Goal: Task Accomplishment & Management: Complete application form

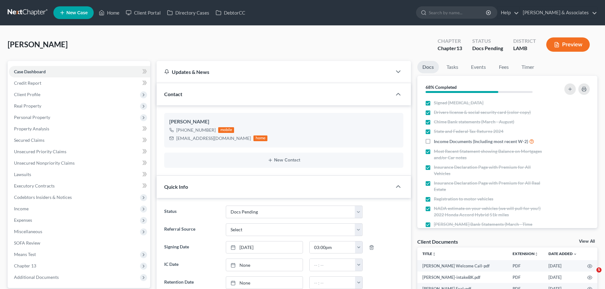
select select "6"
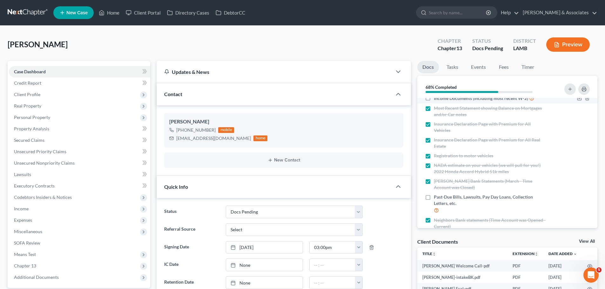
scroll to position [91, 0]
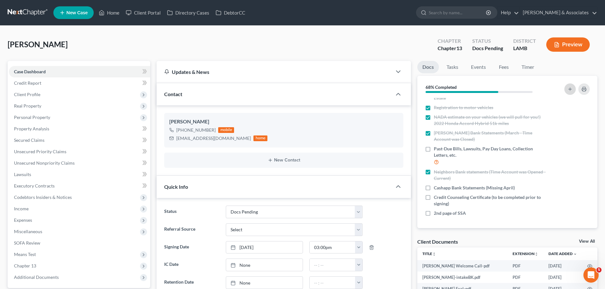
click at [574, 91] on button "button" at bounding box center [569, 89] width 11 height 11
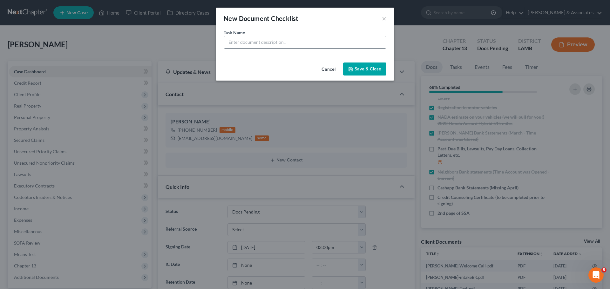
drag, startPoint x: 278, startPoint y: 51, endPoint x: 280, endPoint y: 48, distance: 3.3
click at [279, 49] on div "Task Name *" at bounding box center [305, 44] width 178 height 31
click at [281, 45] on input "text" at bounding box center [305, 42] width 162 height 12
drag, startPoint x: 331, startPoint y: 44, endPoint x: 217, endPoint y: 39, distance: 113.5
click at [217, 39] on div "Task Name * CashApp statements OR 1099 (2021-current)" at bounding box center [305, 44] width 178 height 31
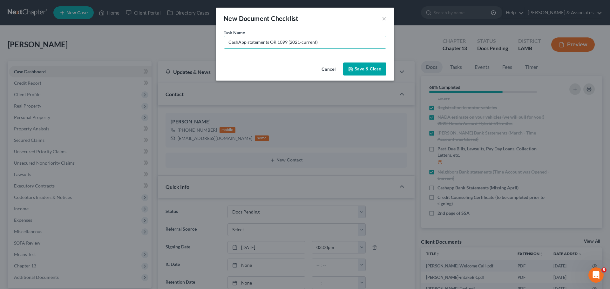
type input "CashApp statements OR 1099 (2021-current)"
drag, startPoint x: 377, startPoint y: 73, endPoint x: 381, endPoint y: 74, distance: 4.8
click at [377, 73] on button "Save & Close" at bounding box center [364, 69] width 43 height 13
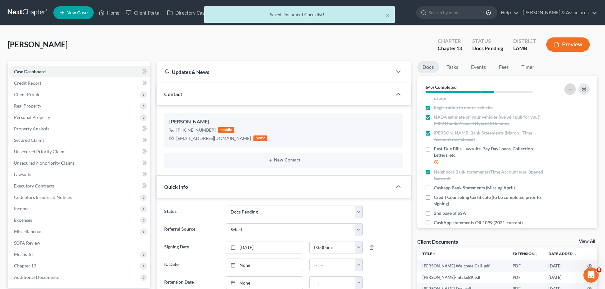
click at [568, 92] on button "button" at bounding box center [569, 89] width 11 height 11
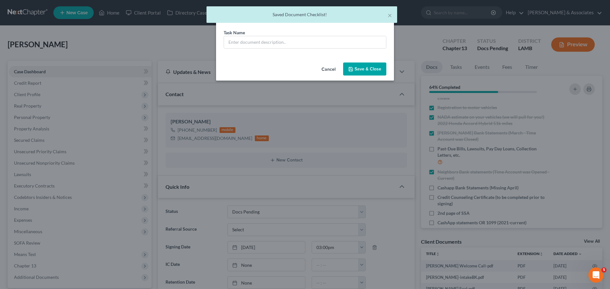
click at [240, 51] on div "Task Name *" at bounding box center [305, 44] width 178 height 31
click at [239, 43] on input "text" at bounding box center [305, 42] width 162 height 12
paste input "CashApp statements OR 1099 (2021-current)"
drag, startPoint x: 246, startPoint y: 41, endPoint x: 170, endPoint y: 37, distance: 76.3
click at [170, 37] on div "New Document Checklist × Task Name * CashApp statements OR 1099 (2021-current) …" at bounding box center [305, 144] width 610 height 289
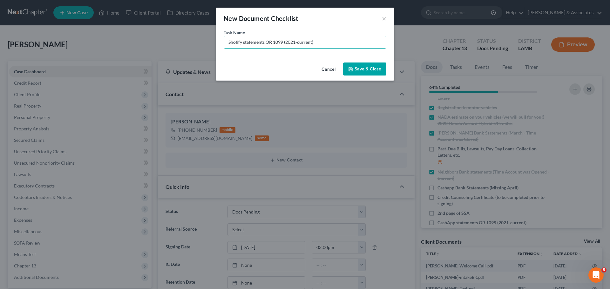
type input "Shofify statements OR 1099 (2021-current)"
click at [365, 69] on button "Save & Close" at bounding box center [364, 69] width 43 height 13
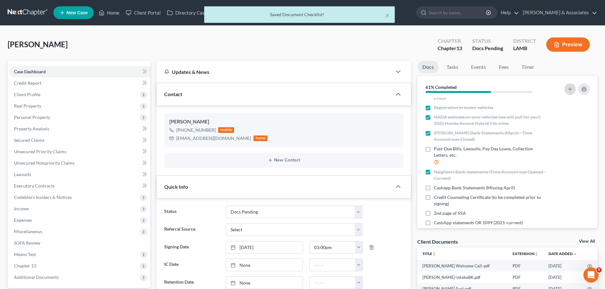
click at [570, 90] on icon "button" at bounding box center [569, 89] width 5 height 5
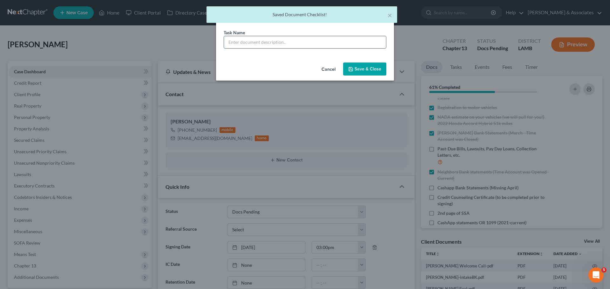
click at [238, 41] on input "text" at bounding box center [305, 42] width 162 height 12
paste input "CashApp statements OR 1099 (2021-current)"
drag, startPoint x: 246, startPoint y: 42, endPoint x: 170, endPoint y: 49, distance: 76.8
click at [171, 50] on div "New Document Checklist × Task Name * CashApp statements OR 1099 (2021-current) …" at bounding box center [305, 144] width 610 height 289
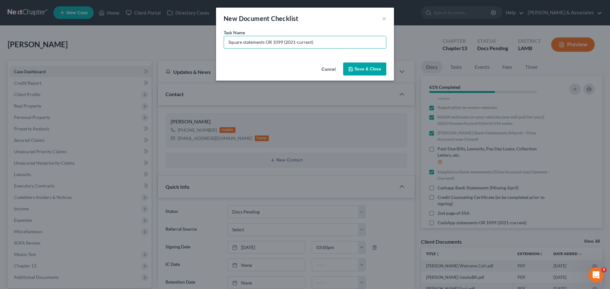
type input "Square statements OR 1099 (2021-current)"
click at [386, 71] on div "Cancel Save & Close" at bounding box center [305, 70] width 178 height 21
click at [381, 68] on button "Save & Close" at bounding box center [364, 69] width 43 height 13
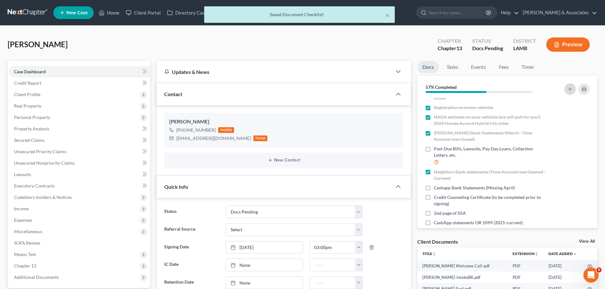
click at [568, 90] on icon "button" at bounding box center [569, 89] width 5 height 5
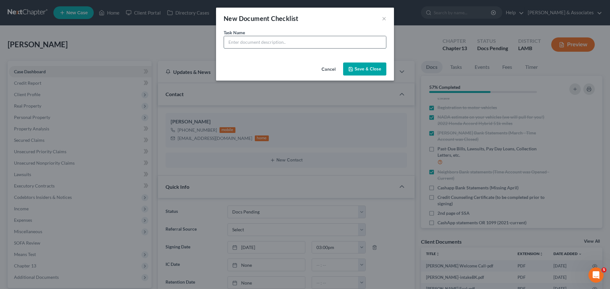
click at [273, 42] on input "text" at bounding box center [305, 42] width 162 height 12
click at [384, 20] on button "×" at bounding box center [384, 19] width 4 height 8
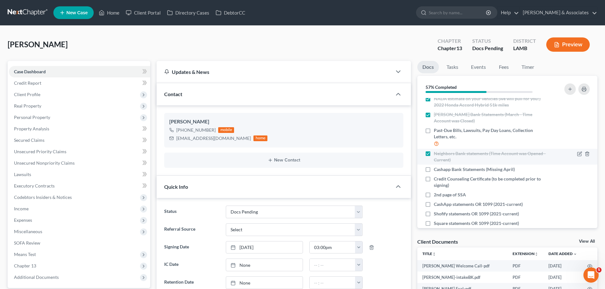
scroll to position [120, 0]
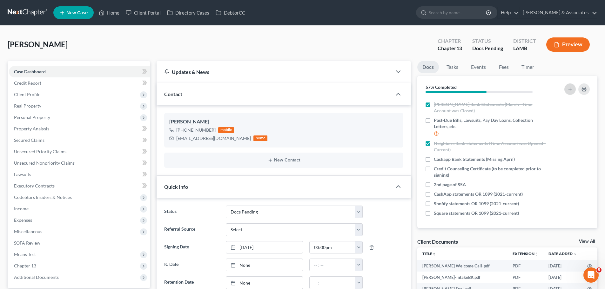
click at [569, 87] on icon "button" at bounding box center [569, 89] width 5 height 5
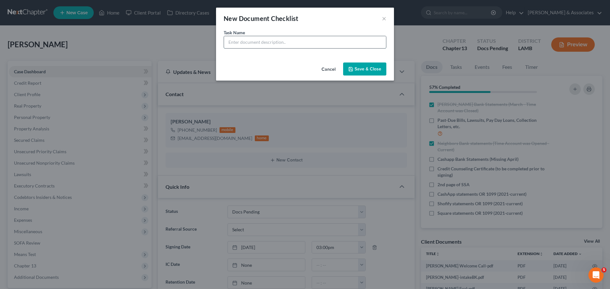
click at [286, 43] on input "text" at bounding box center [305, 42] width 162 height 12
type input "Statements OR 1099 from any other source of income (2021-current)"
click at [375, 73] on button "Save & Close" at bounding box center [364, 69] width 43 height 13
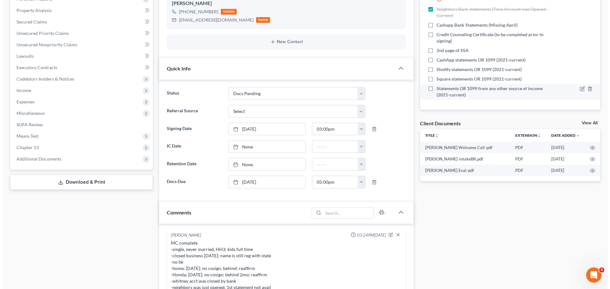
scroll to position [64, 0]
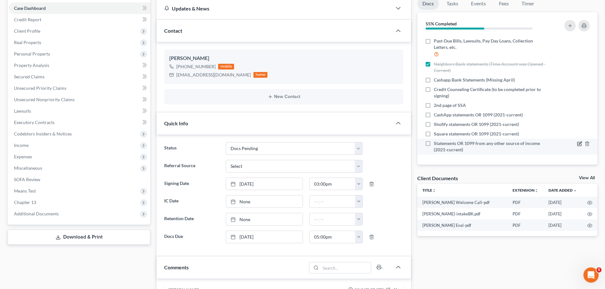
click at [577, 142] on icon "button" at bounding box center [579, 143] width 5 height 5
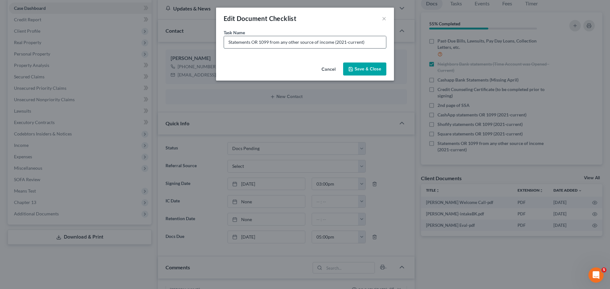
click at [332, 43] on input "Statements OR 1099 from any other source of income (2021-current)" at bounding box center [305, 42] width 162 height 12
type input "Statements OR 1099 from any other source of income, ie. Venmo, PayPal, Apple, e…"
click at [363, 71] on button "Save & Close" at bounding box center [364, 69] width 43 height 13
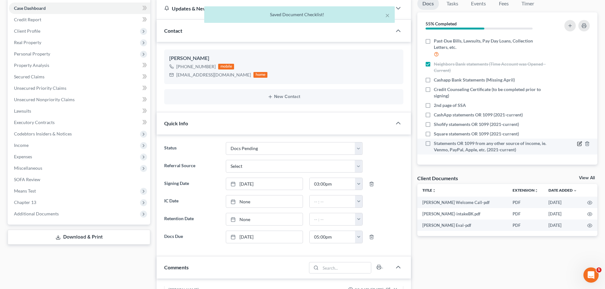
click at [579, 143] on icon "button" at bounding box center [580, 143] width 3 height 3
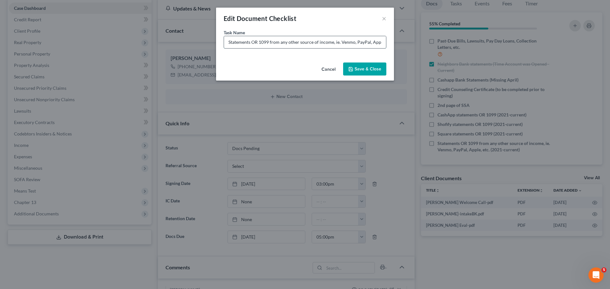
click at [380, 43] on input "Statements OR 1099 from any other source of income, ie. Venmo, PayPal, Apple, e…" at bounding box center [305, 42] width 162 height 12
type input "Statements OR 1099 from any other source of income, ie. Venmo, PayPal, AppleCas…"
click at [361, 65] on button "Save & Close" at bounding box center [364, 69] width 43 height 13
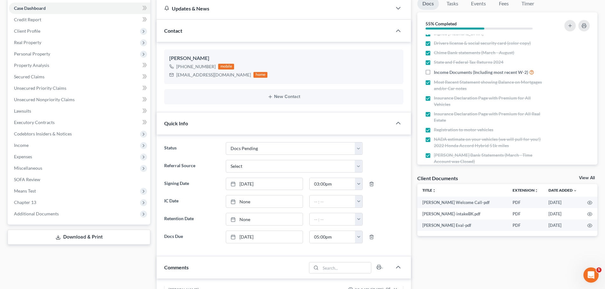
scroll to position [0, 0]
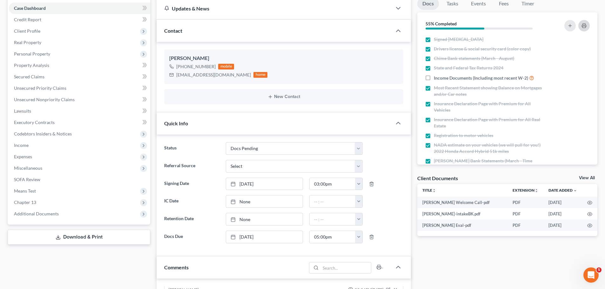
click at [587, 25] on button "button" at bounding box center [583, 25] width 11 height 11
click at [474, 260] on div "Docs Tasks Events Fees Timer 55% Completed Nothing here yet! Signed Retainer Dr…" at bounding box center [507, 264] width 186 height 535
click at [454, 267] on div "Docs Tasks Events Fees Timer 55% Completed Nothing here yet! Signed Retainer Dr…" at bounding box center [507, 264] width 186 height 535
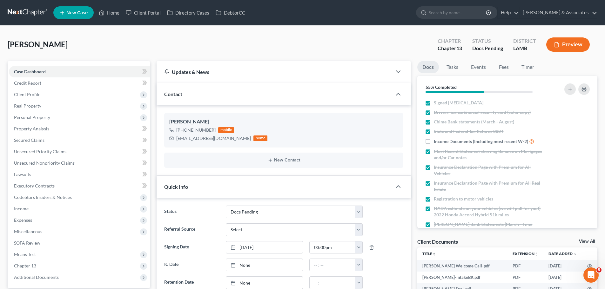
click at [25, 15] on link at bounding box center [28, 12] width 41 height 11
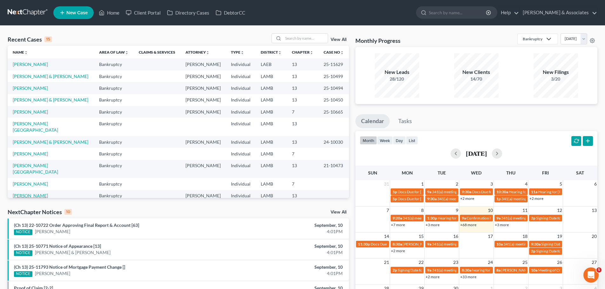
click at [37, 193] on link "[PERSON_NAME]" at bounding box center [30, 195] width 35 height 5
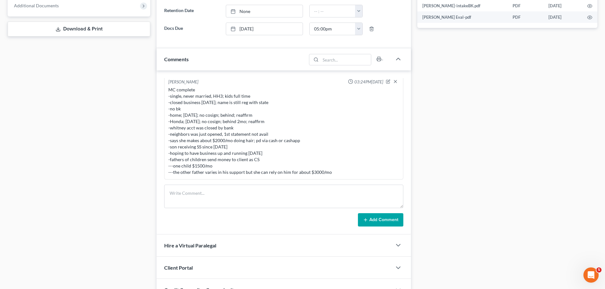
scroll to position [318, 0]
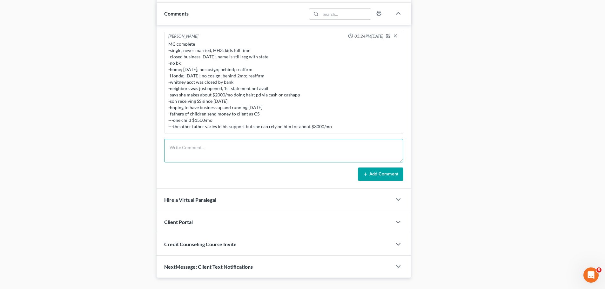
click at [195, 159] on textarea at bounding box center [283, 150] width 239 height 23
type textarea "D"
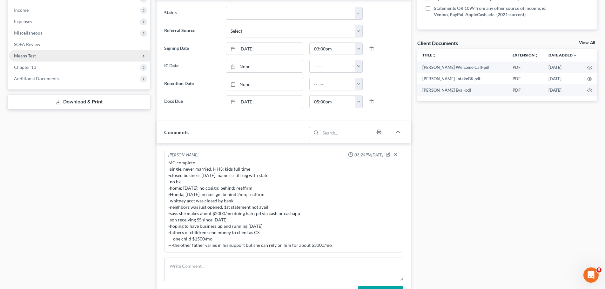
scroll to position [0, 0]
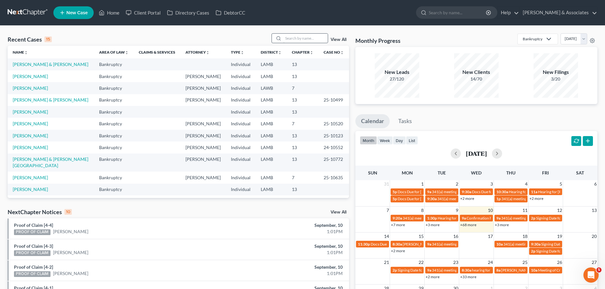
click at [303, 38] on input "search" at bounding box center [305, 38] width 44 height 9
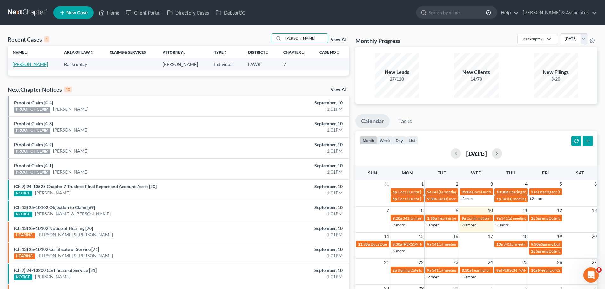
type input "[PERSON_NAME]"
click at [37, 67] on link "[PERSON_NAME]" at bounding box center [30, 64] width 35 height 5
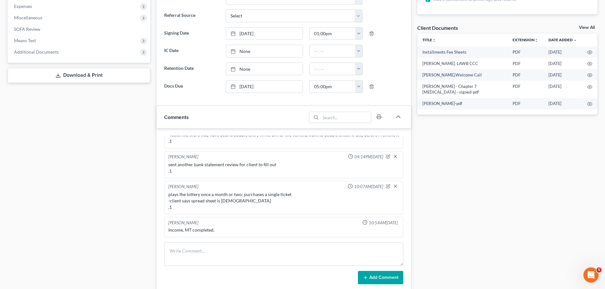
scroll to position [254, 0]
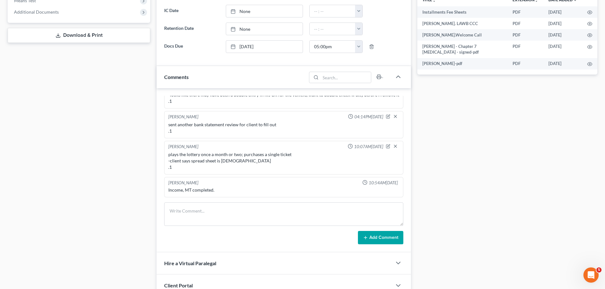
click at [524, 206] on div "Docs Tasks Events Fees Timer 90% Completed Nothing here yet! Signed Retainer Dr…" at bounding box center [507, 74] width 186 height 535
click at [215, 211] on textarea at bounding box center [283, 214] width 239 height 23
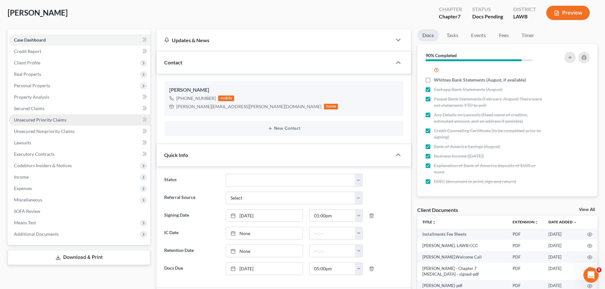
click at [38, 125] on link "Unsecured Priority Claims" at bounding box center [79, 119] width 141 height 11
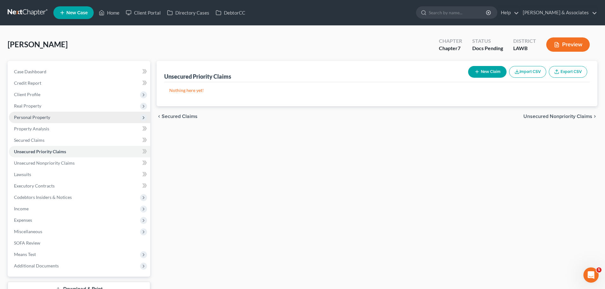
click at [41, 119] on span "Personal Property" at bounding box center [32, 117] width 36 height 5
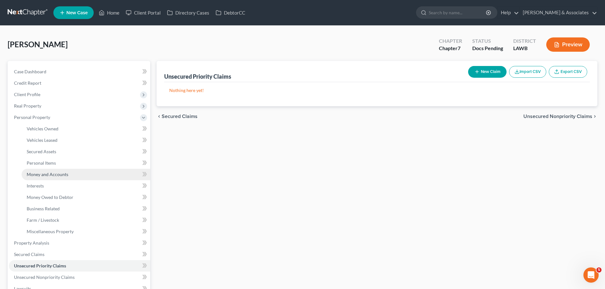
click at [58, 179] on link "Money and Accounts" at bounding box center [86, 174] width 129 height 11
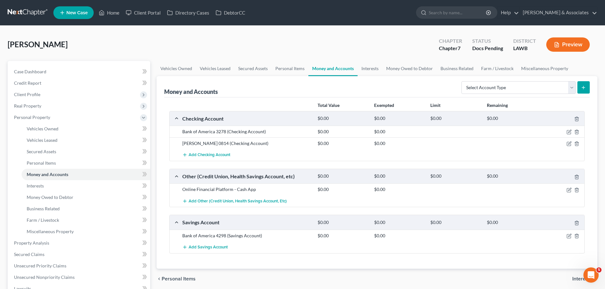
click at [29, 65] on div "Case Dashboard Payments Invoices Payments Payments Credit Report Client Profile…" at bounding box center [79, 226] width 143 height 330
click at [32, 69] on span "Case Dashboard" at bounding box center [30, 71] width 32 height 5
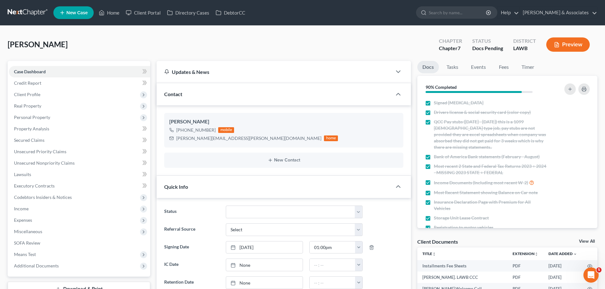
click at [328, 45] on div "Dehart, Richard Upgraded Chapter Chapter 7 Status Docs Pending District LAWB Pr…" at bounding box center [303, 47] width 590 height 28
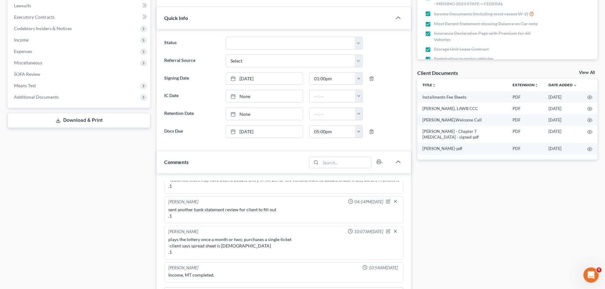
scroll to position [254, 0]
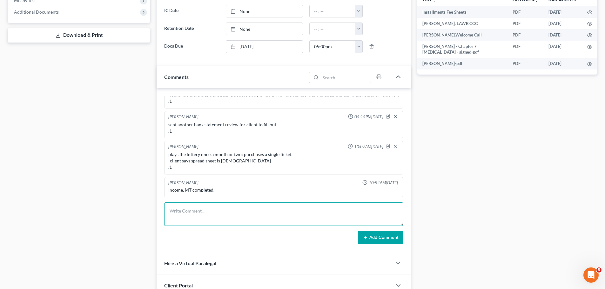
click at [264, 209] on textarea at bounding box center [283, 214] width 239 height 23
type textarea "t"
type textarea "call to client, NA, LM -need to do personal items and bank balances .1"
click at [381, 242] on button "Add Comment" at bounding box center [380, 237] width 45 height 13
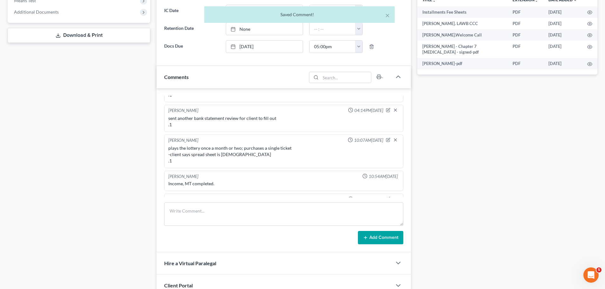
scroll to position [608, 0]
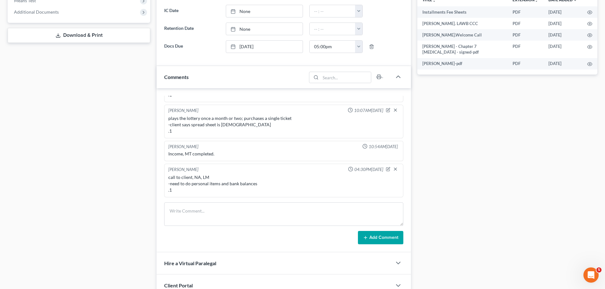
click at [89, 168] on div "Case Dashboard Payments Invoices Payments Payments Credit Report Client Profile" at bounding box center [78, 74] width 149 height 535
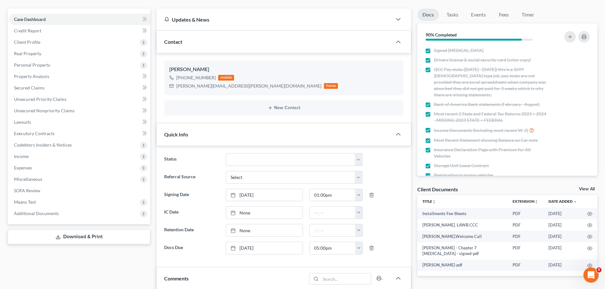
scroll to position [0, 0]
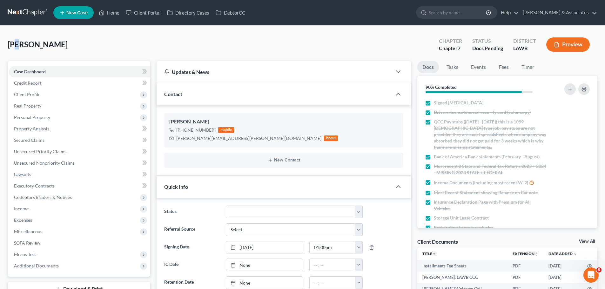
drag, startPoint x: 21, startPoint y: 29, endPoint x: 96, endPoint y: 23, distance: 75.8
click at [174, 40] on div "Dehart, Richard Upgraded Chapter Chapter 7 Status Docs Pending District LAWB Pr…" at bounding box center [303, 47] width 590 height 28
drag, startPoint x: 16, startPoint y: 10, endPoint x: 20, endPoint y: 14, distance: 5.2
click at [16, 10] on link at bounding box center [28, 12] width 41 height 11
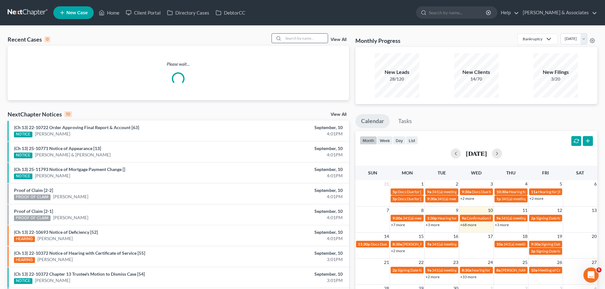
click at [292, 38] on input "search" at bounding box center [305, 38] width 44 height 9
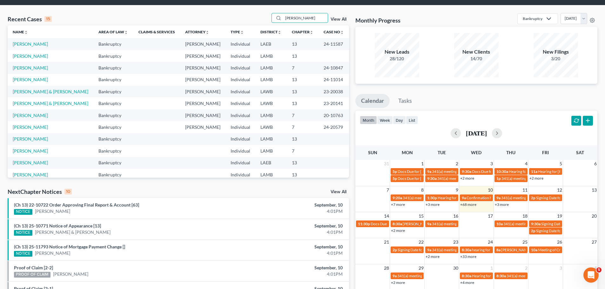
scroll to position [32, 0]
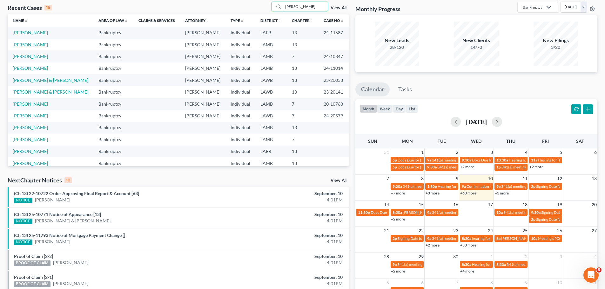
type input "[PERSON_NAME]"
click at [18, 43] on link "[PERSON_NAME]" at bounding box center [30, 44] width 35 height 5
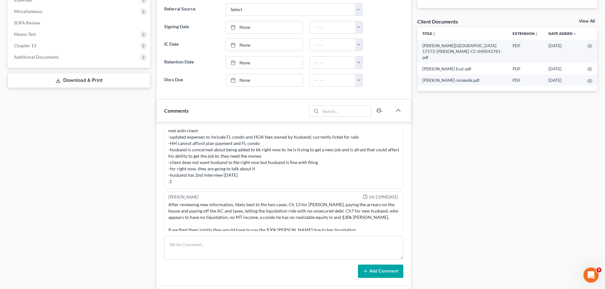
scroll to position [318, 0]
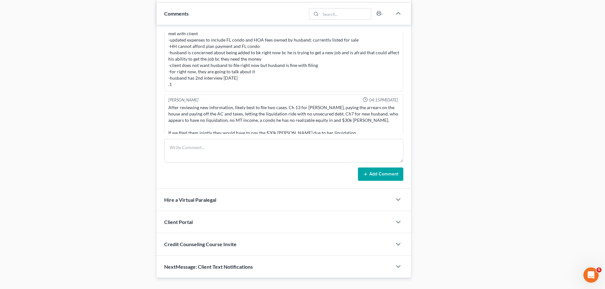
click at [541, 230] on div "Docs Tasks Events Fees Timer 77% Completed Nothing here yet! Signed [MEDICAL_DA…" at bounding box center [507, 10] width 186 height 535
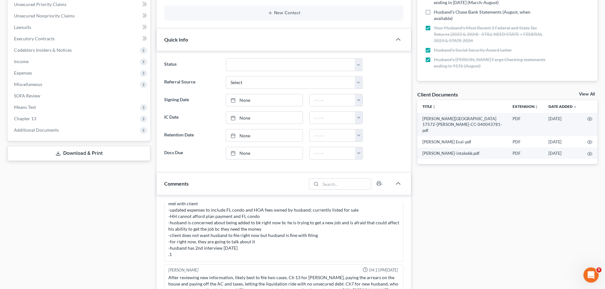
scroll to position [45, 0]
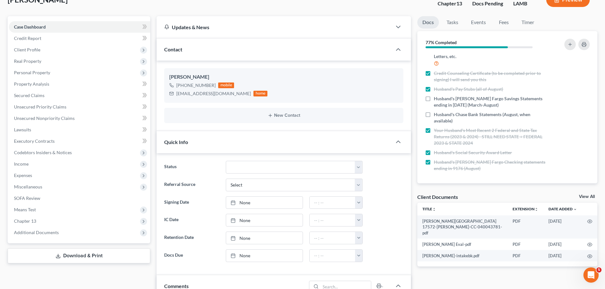
click at [486, 272] on div "Docs Tasks Events Fees Timer 77% Completed Nothing here yet! Signed Retainer Dr…" at bounding box center [507, 283] width 186 height 535
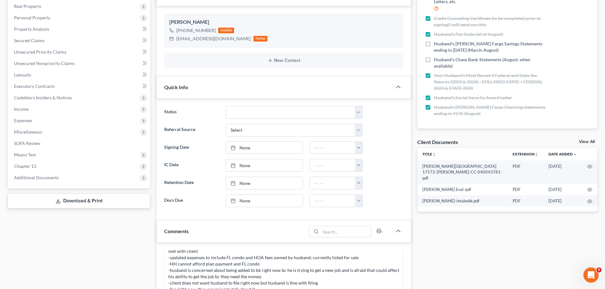
scroll to position [235, 0]
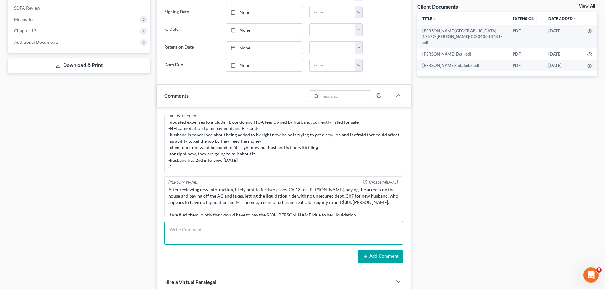
click at [239, 245] on textarea at bounding box center [283, 232] width 239 height 23
click at [196, 237] on textarea "call to client, NA, LM -" at bounding box center [283, 232] width 239 height 23
type textarea "call to client, NA, LM -check in .1"
click at [393, 255] on button "Add Comment" at bounding box center [380, 256] width 45 height 13
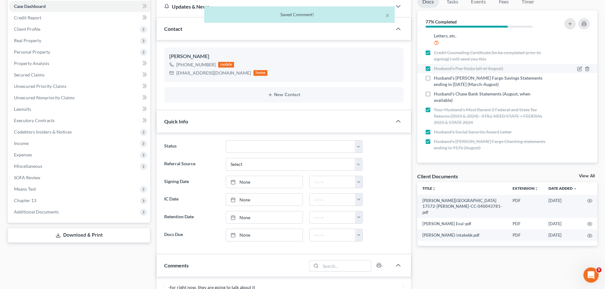
scroll to position [0, 0]
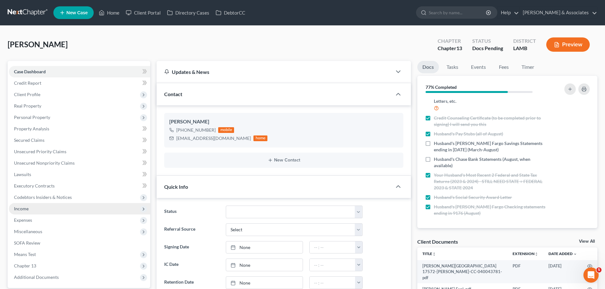
click at [20, 211] on span "Income" at bounding box center [21, 208] width 15 height 5
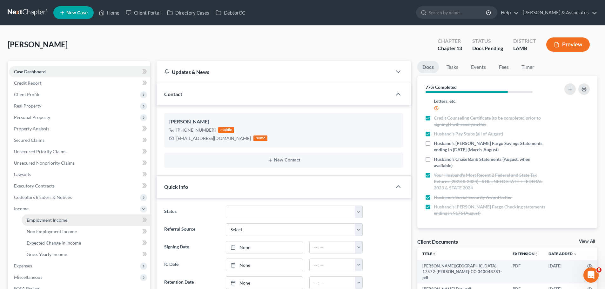
click at [80, 215] on link "Employment Income" at bounding box center [86, 220] width 129 height 11
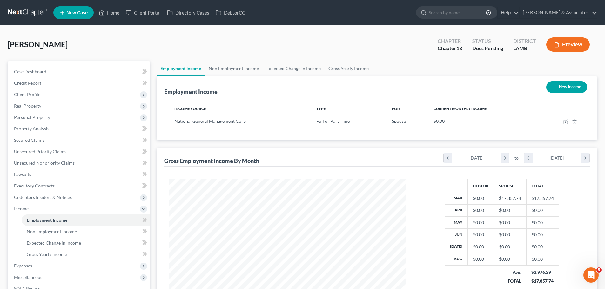
scroll to position [118, 250]
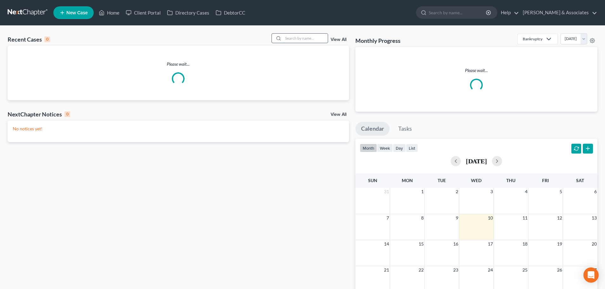
click at [297, 34] on input "search" at bounding box center [305, 38] width 44 height 9
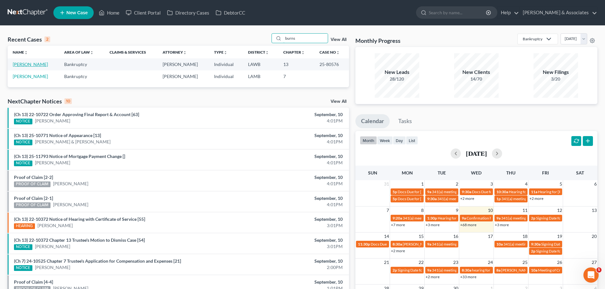
type input "burns"
click at [17, 63] on link "[PERSON_NAME]" at bounding box center [30, 64] width 35 height 5
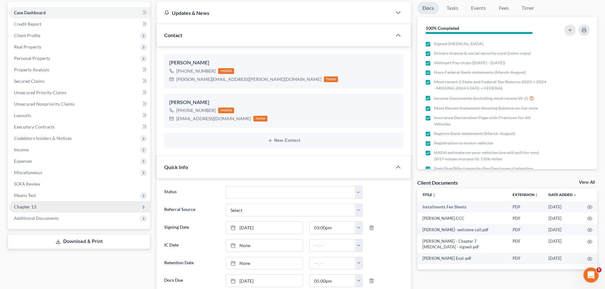
scroll to position [64, 0]
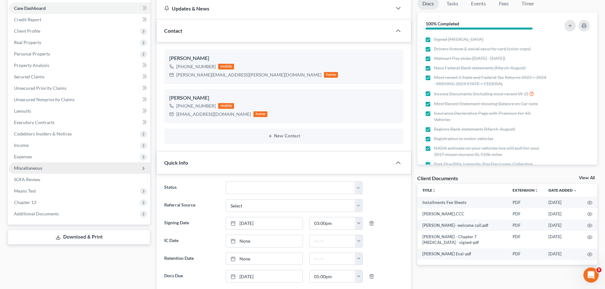
click at [33, 167] on span "Miscellaneous" at bounding box center [28, 167] width 28 height 5
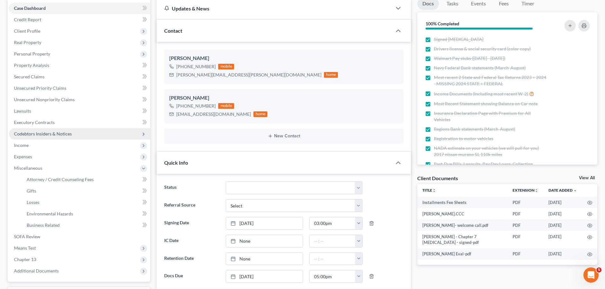
click at [30, 131] on span "Codebtors Insiders & Notices" at bounding box center [43, 133] width 58 height 5
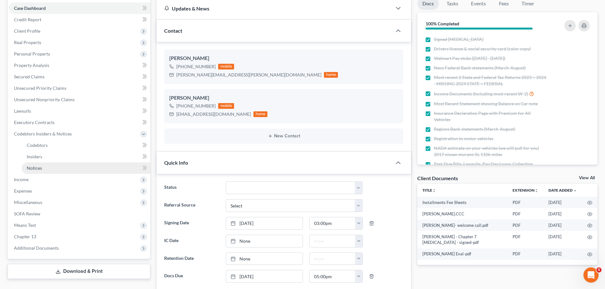
click at [43, 169] on link "Notices" at bounding box center [86, 168] width 129 height 11
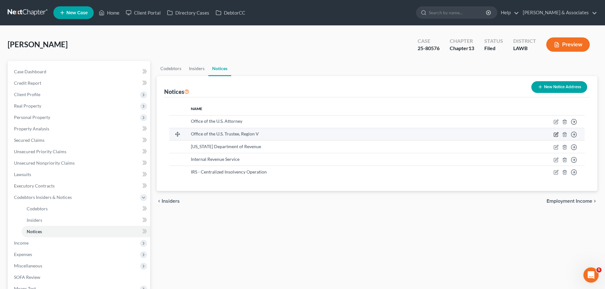
click at [555, 135] on icon "button" at bounding box center [555, 134] width 5 height 5
select select "19"
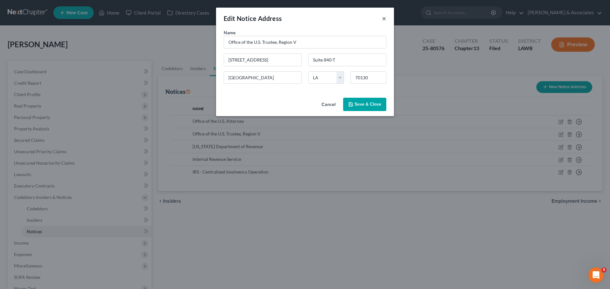
click at [384, 17] on button "×" at bounding box center [384, 19] width 4 height 8
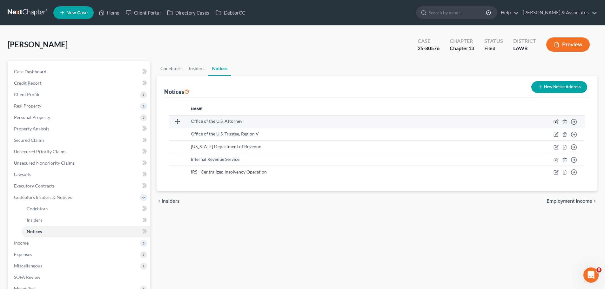
click at [555, 124] on icon "button" at bounding box center [556, 122] width 4 height 4
select select "19"
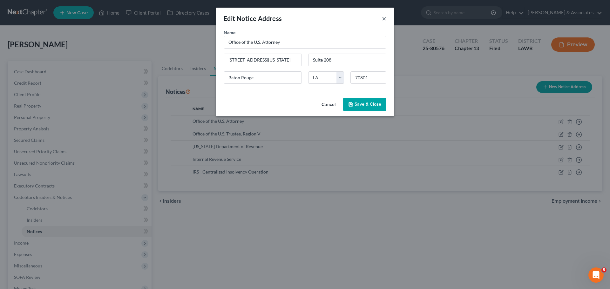
click at [383, 17] on button "×" at bounding box center [384, 19] width 4 height 8
